Goal: Task Accomplishment & Management: Use online tool/utility

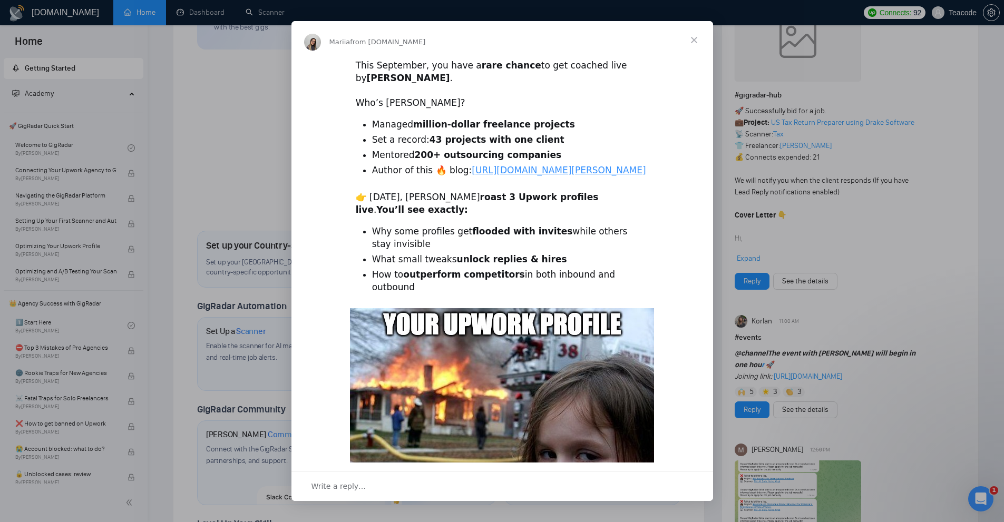
click at [696, 41] on span "Close" at bounding box center [694, 40] width 38 height 38
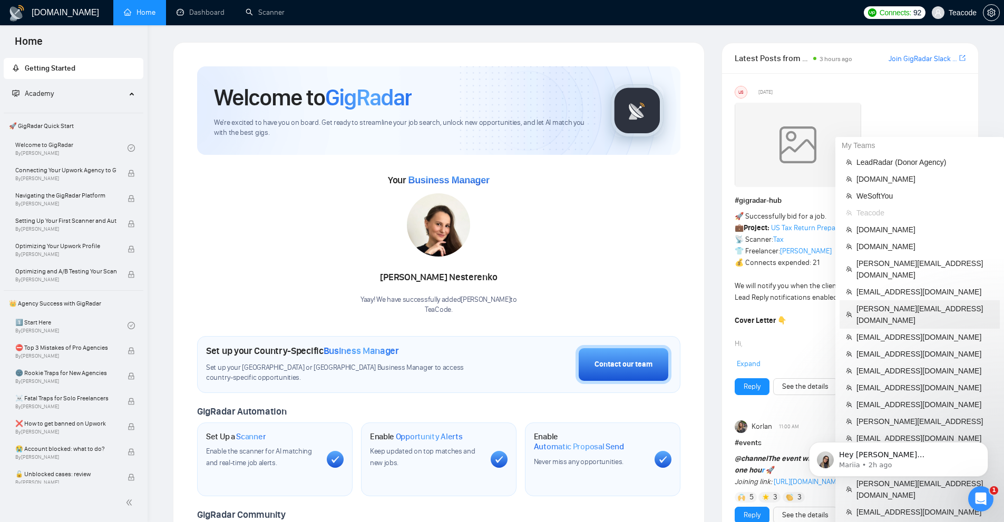
scroll to position [53, 0]
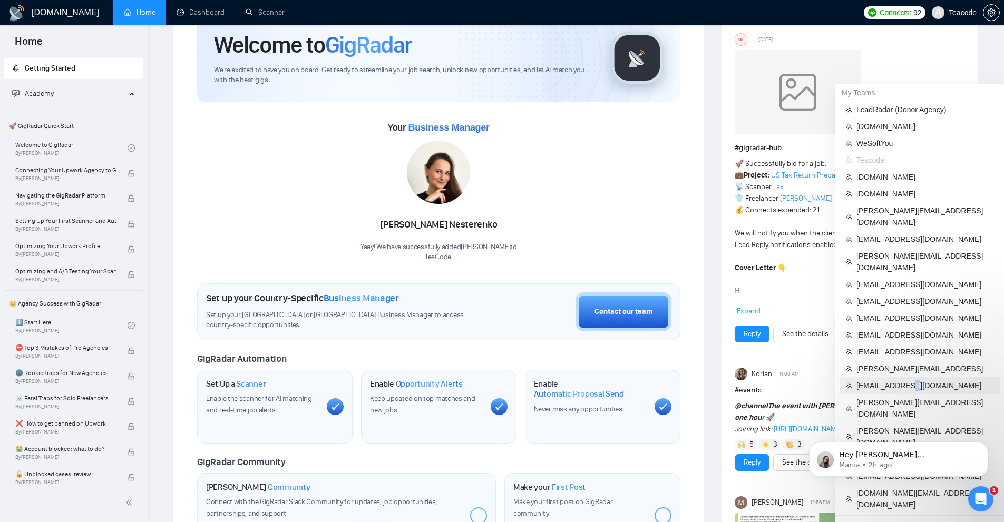
click at [912, 380] on span "[EMAIL_ADDRESS][DOMAIN_NAME]" at bounding box center [925, 386] width 137 height 12
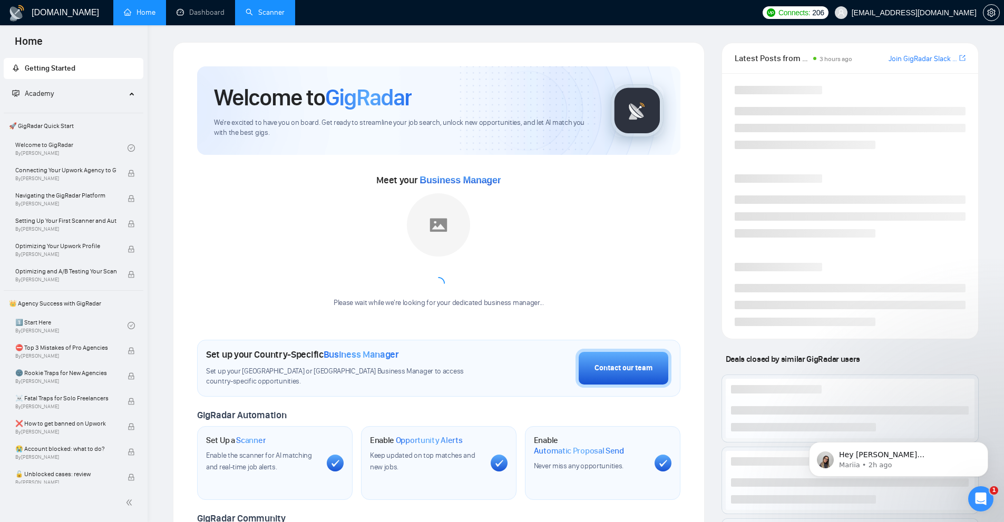
click at [285, 17] on link "Scanner" at bounding box center [265, 12] width 39 height 9
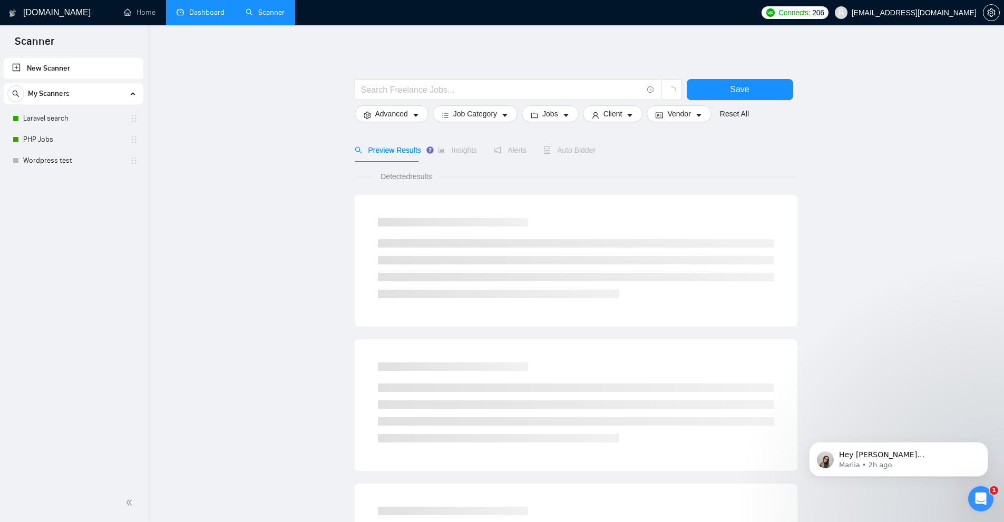
click at [197, 8] on link "Dashboard" at bounding box center [201, 12] width 48 height 9
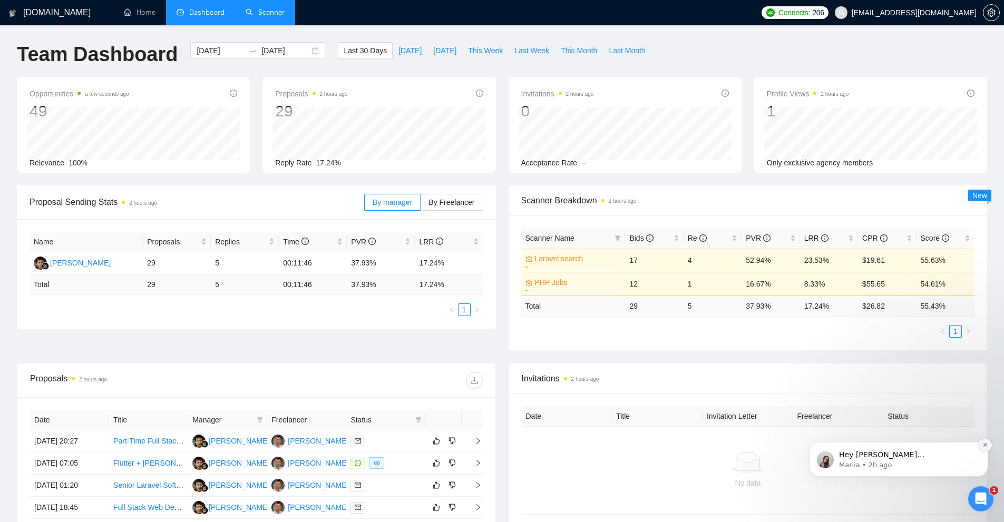
click at [985, 441] on button "Dismiss notification" at bounding box center [985, 446] width 14 height 14
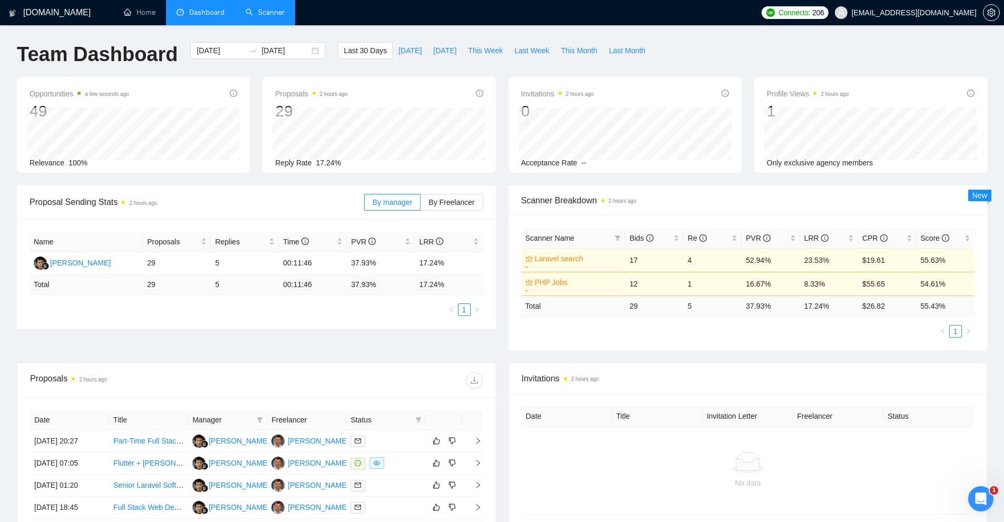
click at [270, 17] on link "Scanner" at bounding box center [265, 12] width 39 height 9
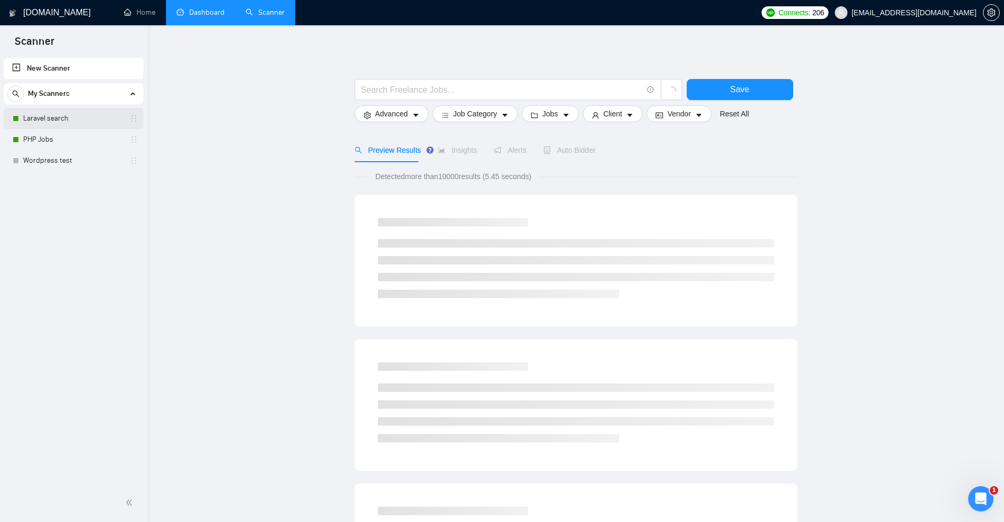
click at [53, 120] on link "Laravel search" at bounding box center [73, 118] width 100 height 21
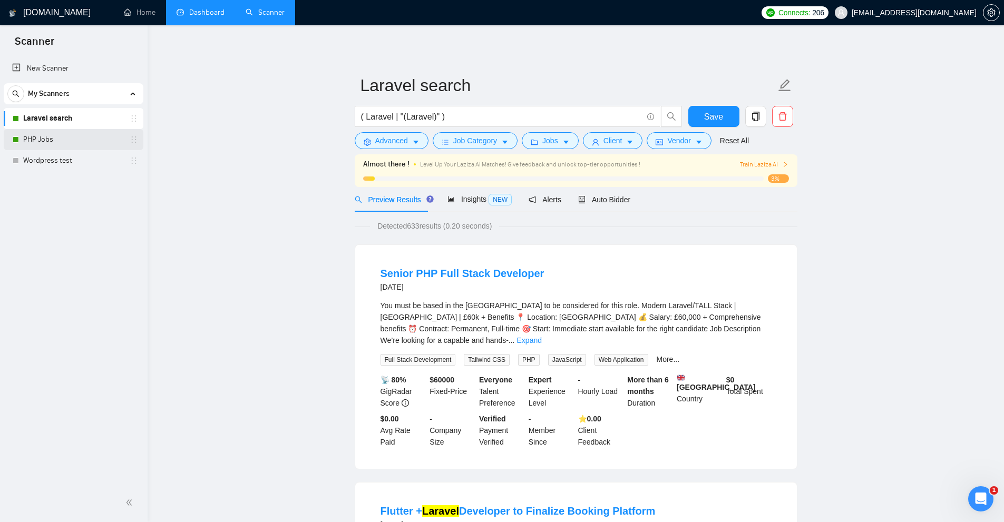
click at [78, 142] on link "PHP Jobs" at bounding box center [73, 139] width 100 height 21
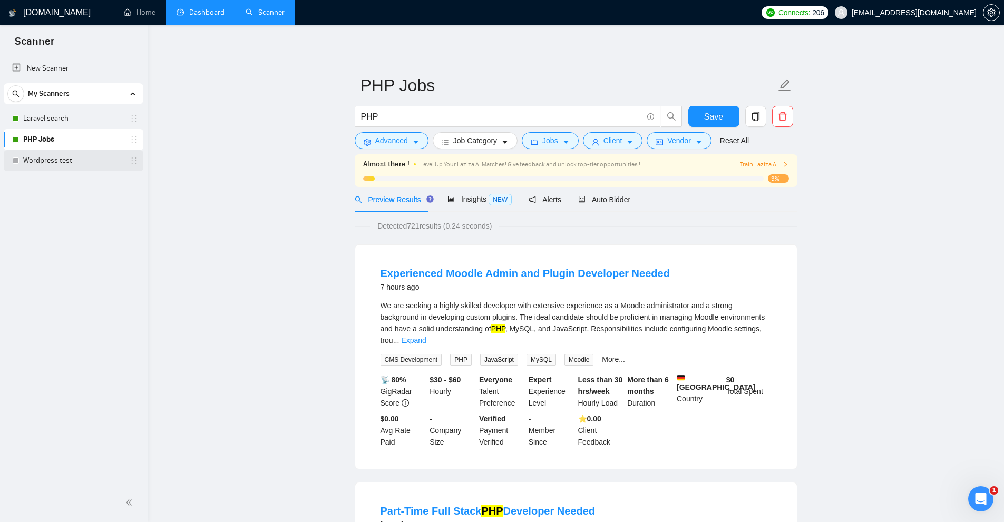
click at [79, 157] on link "Wordpress test" at bounding box center [73, 160] width 100 height 21
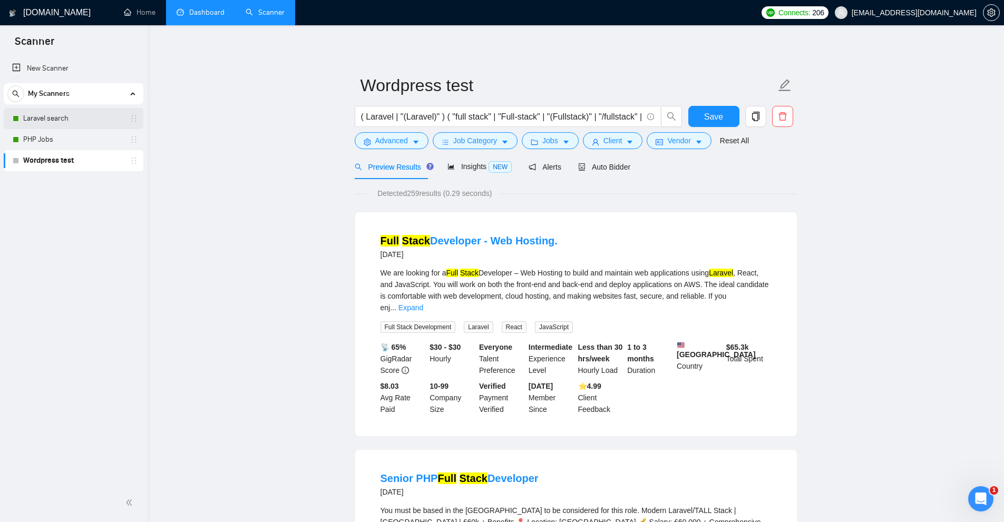
click at [80, 124] on link "Laravel search" at bounding box center [73, 118] width 100 height 21
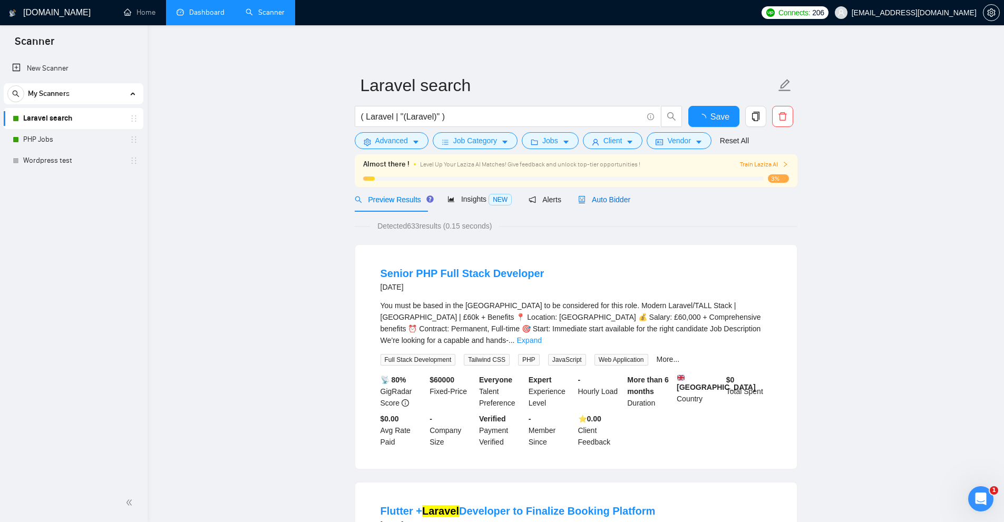
click at [586, 196] on span "Auto Bidder" at bounding box center [604, 200] width 52 height 8
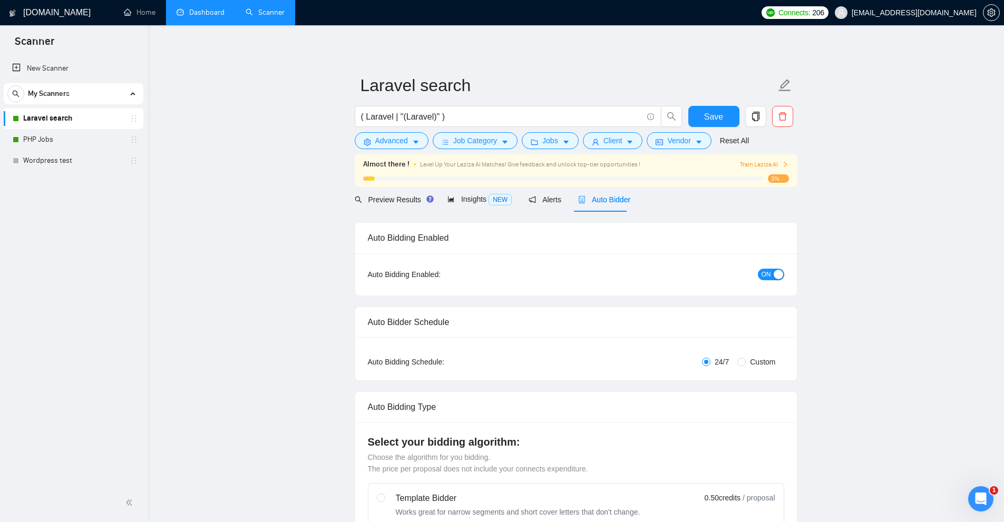
checkbox input "true"
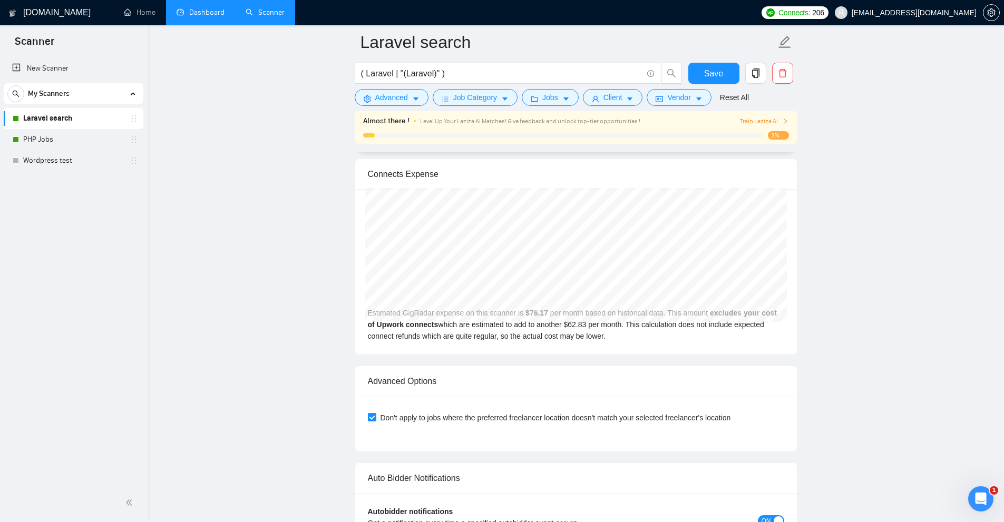
scroll to position [2853, 0]
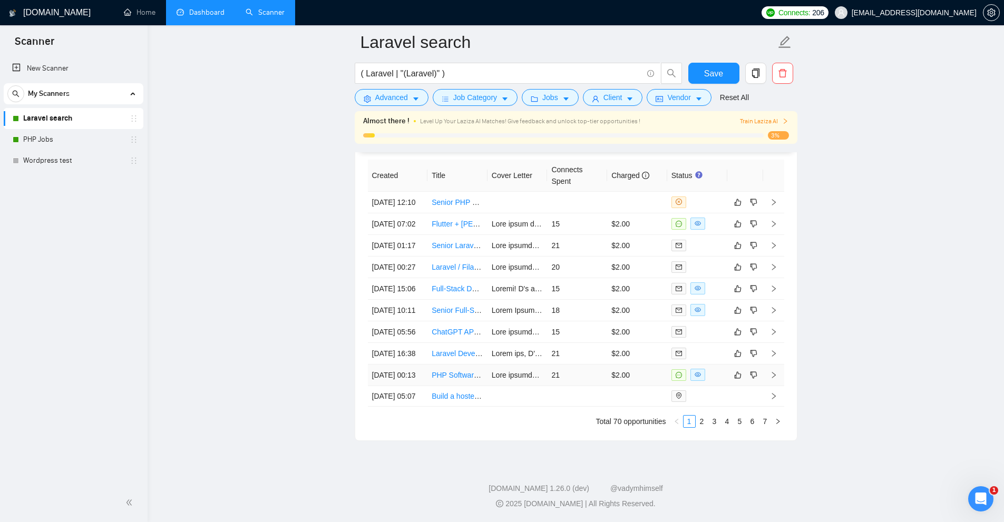
click at [641, 365] on td "$2.00" at bounding box center [637, 376] width 60 height 22
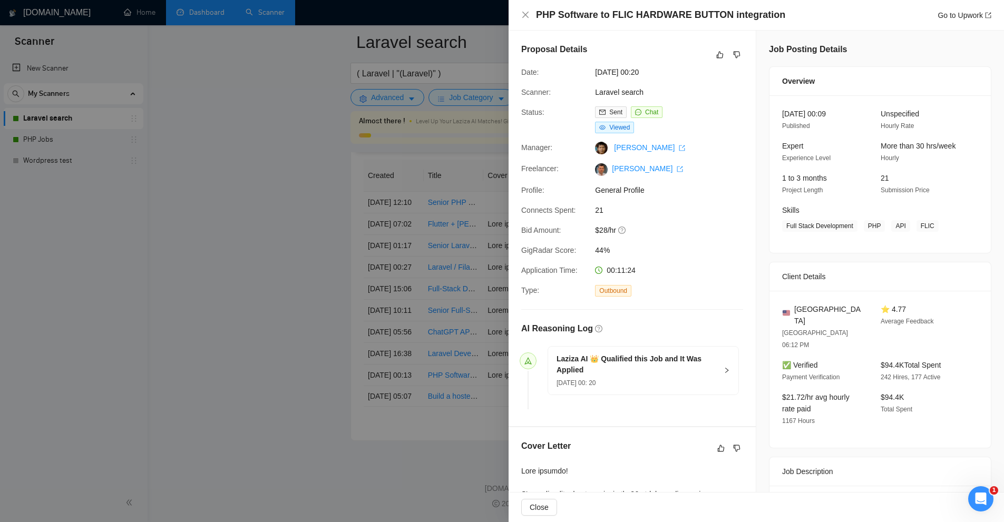
scroll to position [316, 0]
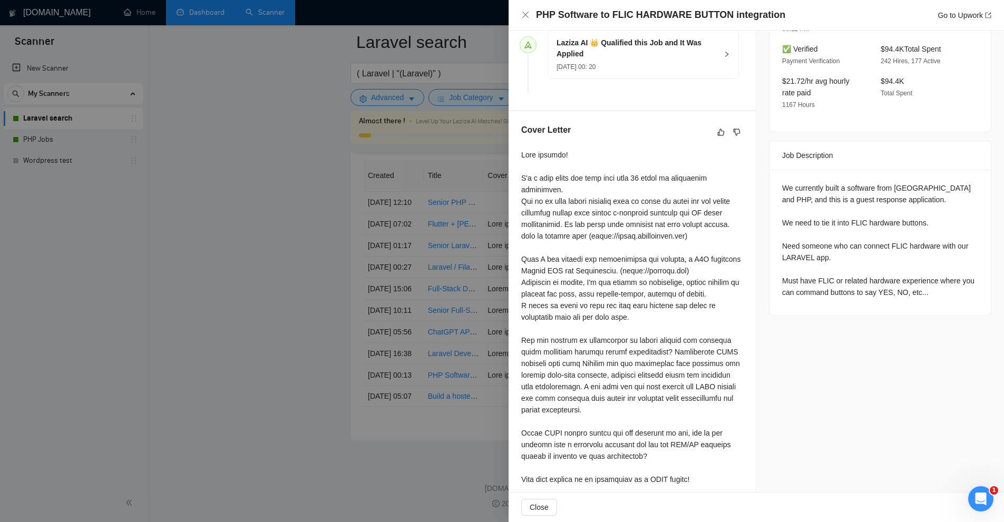
drag, startPoint x: 348, startPoint y: 257, endPoint x: 338, endPoint y: 247, distance: 14.5
click at [347, 257] on div at bounding box center [502, 261] width 1004 height 522
